Goal: Task Accomplishment & Management: Manage account settings

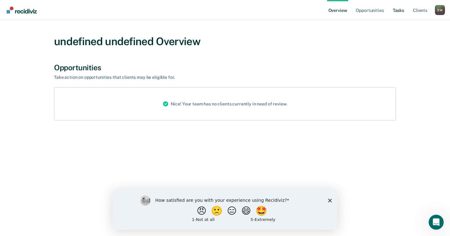
click at [400, 11] on link "Tasks" at bounding box center [399, 10] width 14 height 20
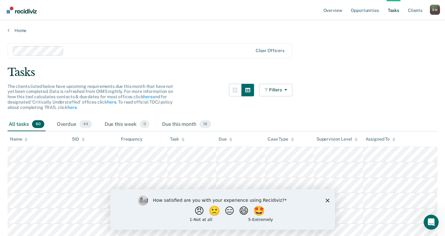
scroll to position [31, 0]
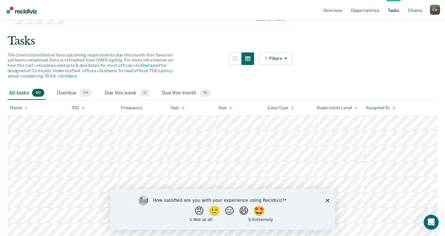
click at [328, 201] on polygon "Close survey" at bounding box center [328, 201] width 4 height 4
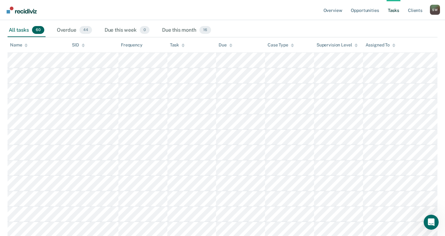
scroll to position [0, 0]
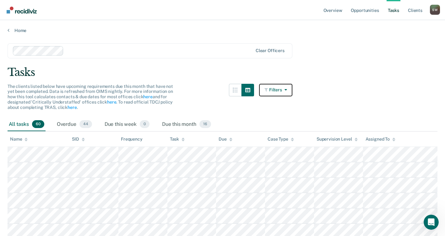
click at [287, 90] on icon "button" at bounding box center [284, 90] width 5 height 4
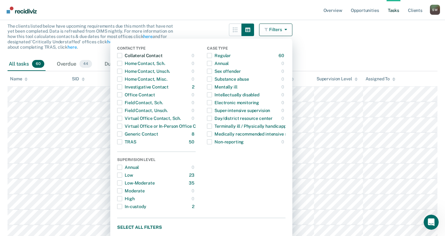
scroll to position [63, 0]
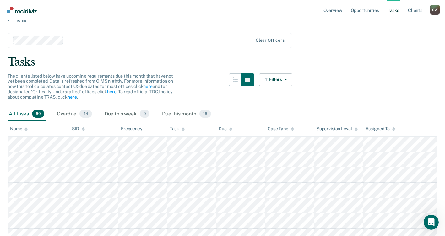
scroll to position [0, 0]
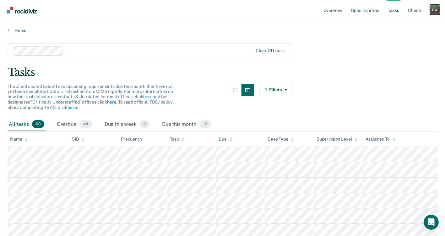
click at [434, 10] on div "S W" at bounding box center [435, 10] width 10 height 10
click at [338, 75] on div "Tasks" at bounding box center [223, 72] width 430 height 13
click at [20, 31] on link "Home" at bounding box center [223, 31] width 430 height 6
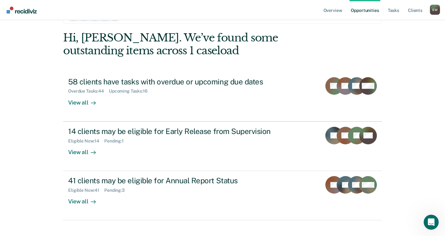
scroll to position [31, 0]
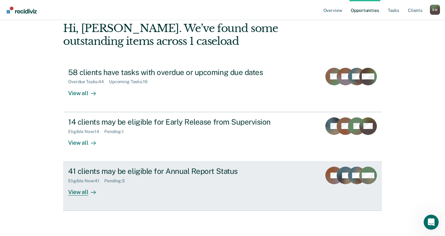
click at [79, 194] on div "View all" at bounding box center [85, 190] width 35 height 12
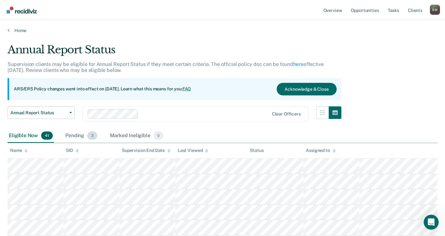
click at [76, 136] on div "Pending 3" at bounding box center [81, 136] width 35 height 14
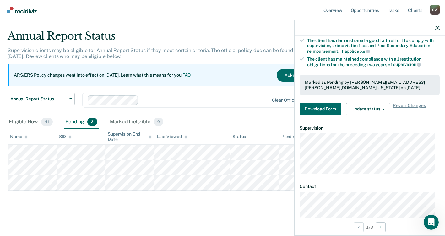
scroll to position [97, 0]
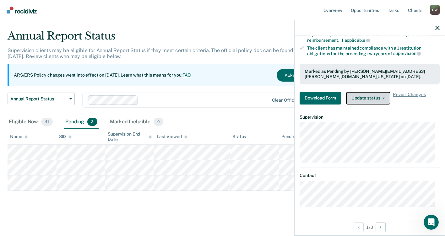
click at [384, 98] on icon "button" at bounding box center [384, 98] width 3 height 1
click at [390, 165] on article "KK Annual Report Status Pending Requirements validated by OIMS data Has success…" at bounding box center [370, 77] width 140 height 261
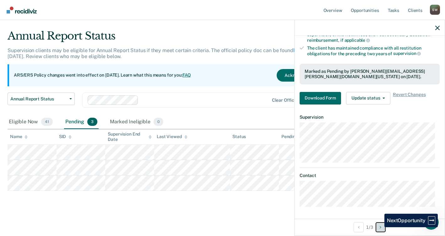
click at [380, 228] on button "Next Opportunity" at bounding box center [381, 228] width 10 height 10
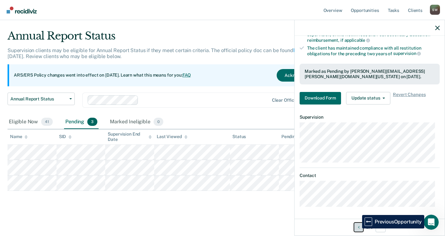
click at [358, 229] on icon "Previous Opportunity" at bounding box center [359, 227] width 2 height 4
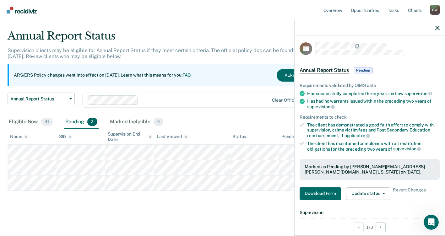
scroll to position [0, 0]
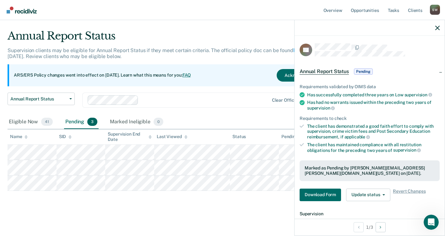
click at [236, 211] on main "Annual Report Status Supervision clients may be eligible for Annual Report Stat…" at bounding box center [222, 126] width 445 height 215
click at [438, 26] on icon "button" at bounding box center [438, 28] width 4 height 4
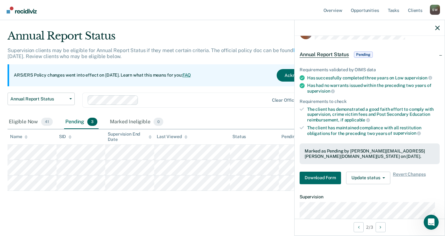
scroll to position [3, 0]
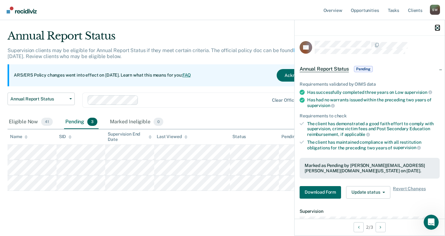
click at [439, 28] on icon "button" at bounding box center [438, 28] width 4 height 4
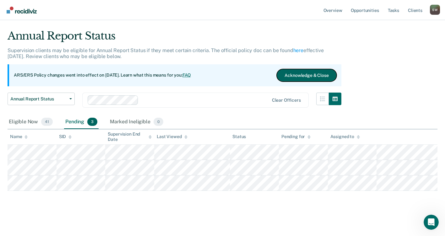
click at [300, 77] on button "Acknowledge & Close" at bounding box center [307, 75] width 60 height 13
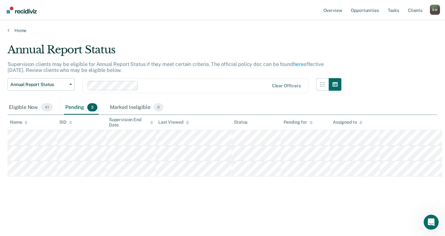
scroll to position [0, 0]
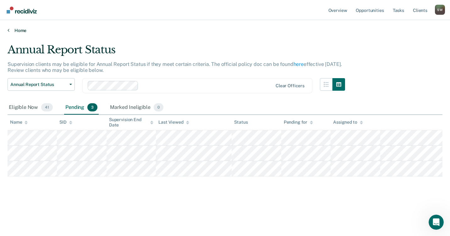
click at [8, 30] on icon at bounding box center [9, 30] width 2 height 5
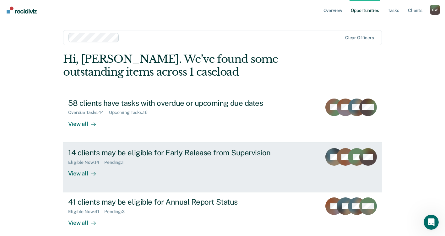
click at [206, 164] on div "Eligible Now : 14 Pending : 1" at bounding box center [178, 162] width 221 height 8
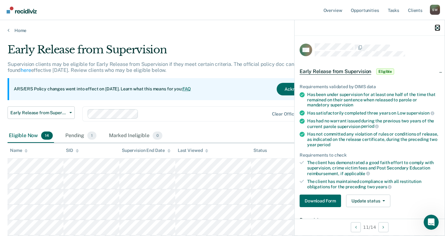
click at [438, 28] on icon "button" at bounding box center [438, 28] width 4 height 4
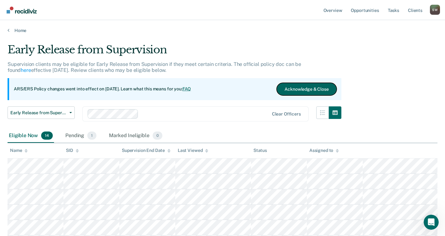
click at [308, 89] on button "Acknowledge & Close" at bounding box center [307, 89] width 60 height 13
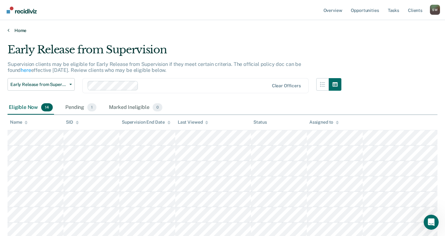
click at [8, 31] on icon at bounding box center [9, 30] width 2 height 5
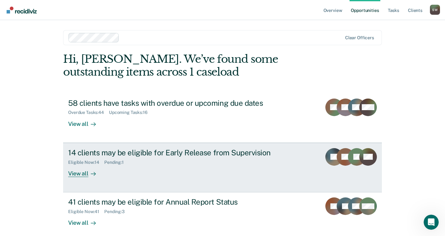
click at [115, 163] on div "Pending : 1" at bounding box center [116, 162] width 25 height 5
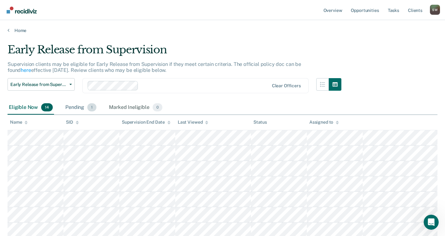
click at [81, 108] on div "Pending 1" at bounding box center [81, 108] width 34 height 14
